Goal: Find specific page/section: Find specific page/section

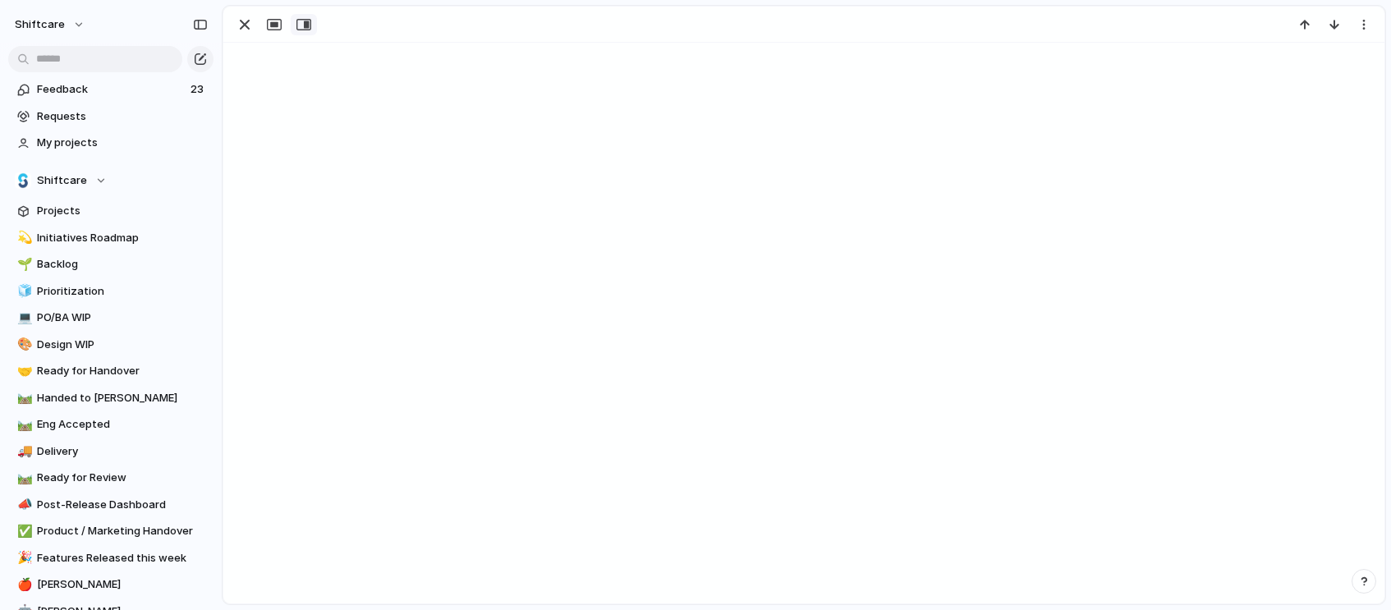
click at [305, 26] on div "button" at bounding box center [303, 24] width 15 height 13
click at [1090, 23] on div "button" at bounding box center [1091, 24] width 11 height 11
drag, startPoint x: 243, startPoint y: 24, endPoint x: 287, endPoint y: 62, distance: 57.6
click at [243, 24] on div "button" at bounding box center [245, 25] width 20 height 20
